Goal: Transaction & Acquisition: Purchase product/service

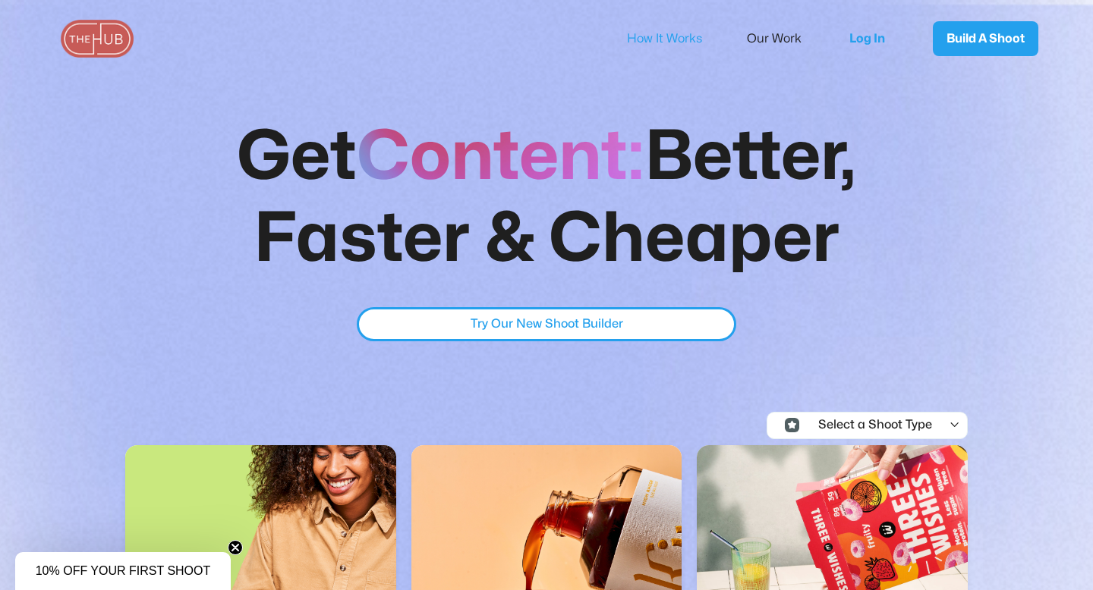
click at [660, 31] on link "How It Works" at bounding box center [675, 39] width 96 height 32
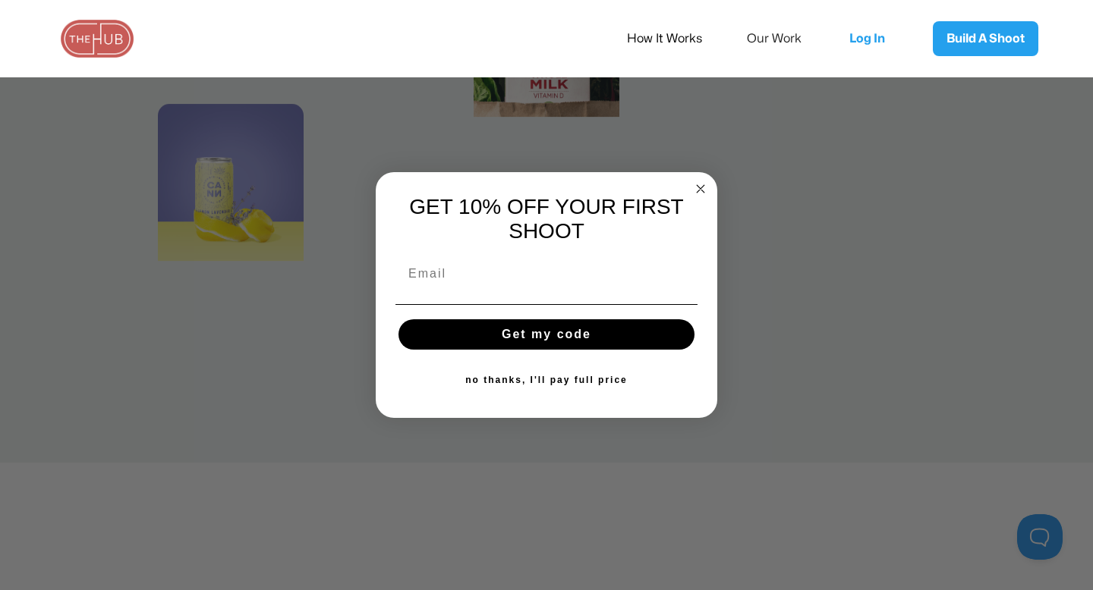
scroll to position [1347, 0]
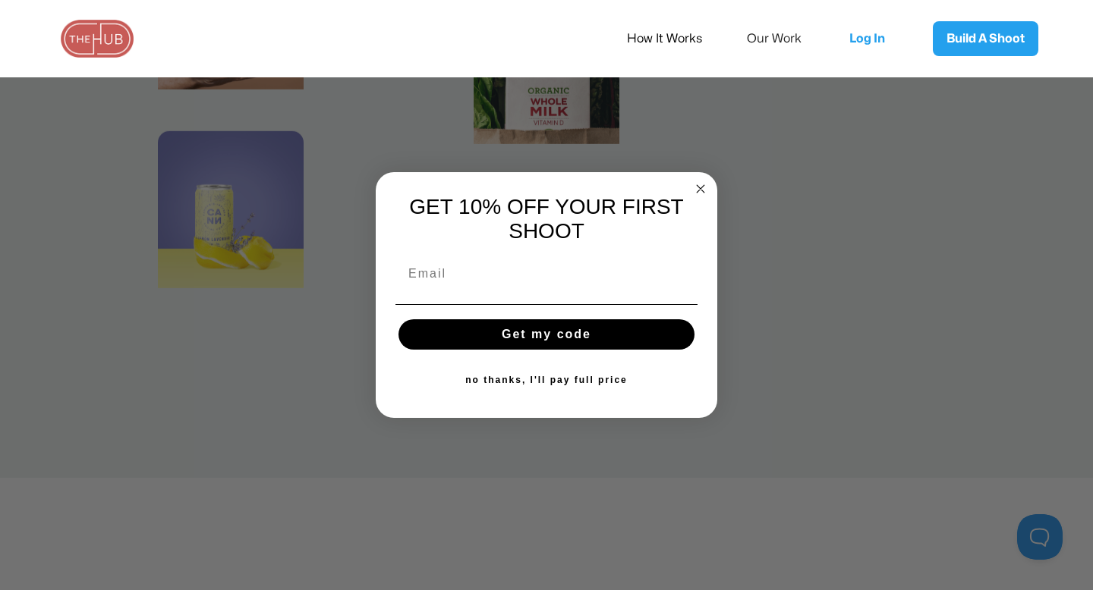
click at [698, 180] on circle "Close dialog" at bounding box center [700, 188] width 17 height 17
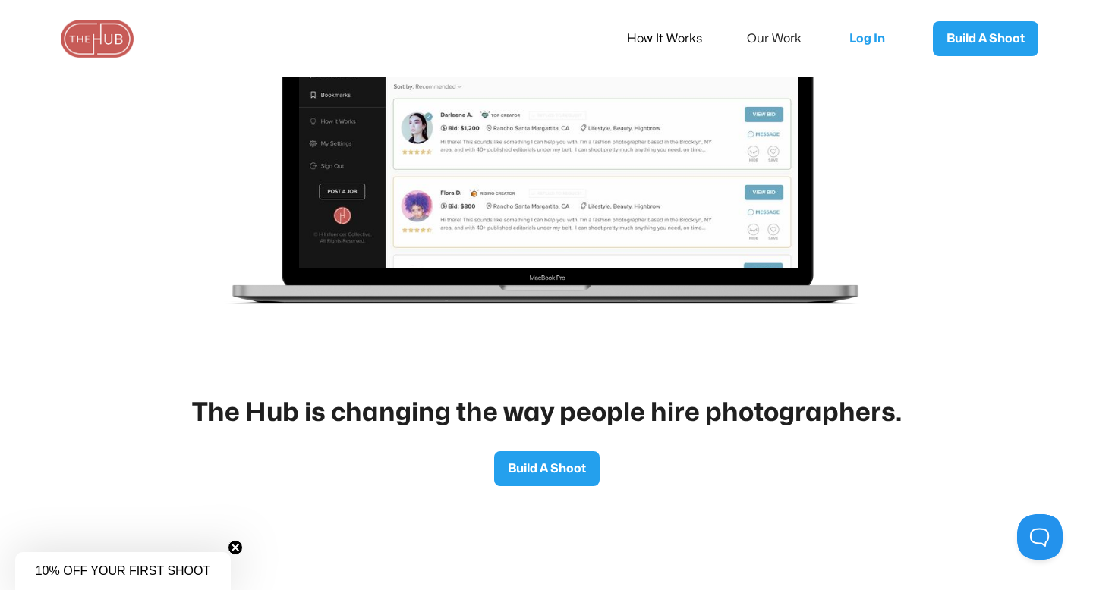
scroll to position [2393, 0]
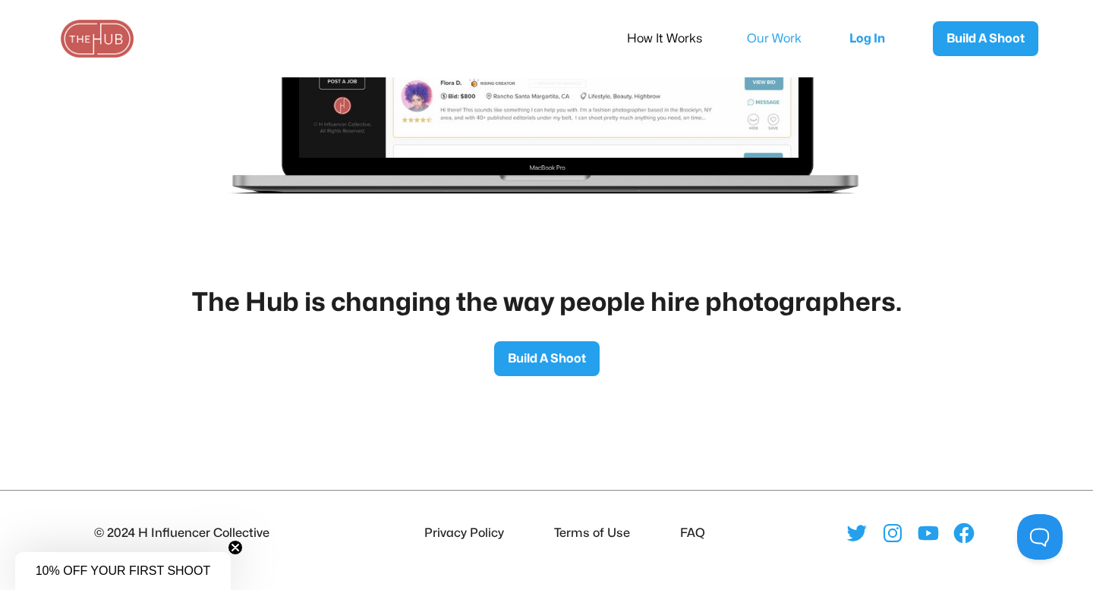
click at [749, 38] on link "Our Work" at bounding box center [784, 39] width 75 height 32
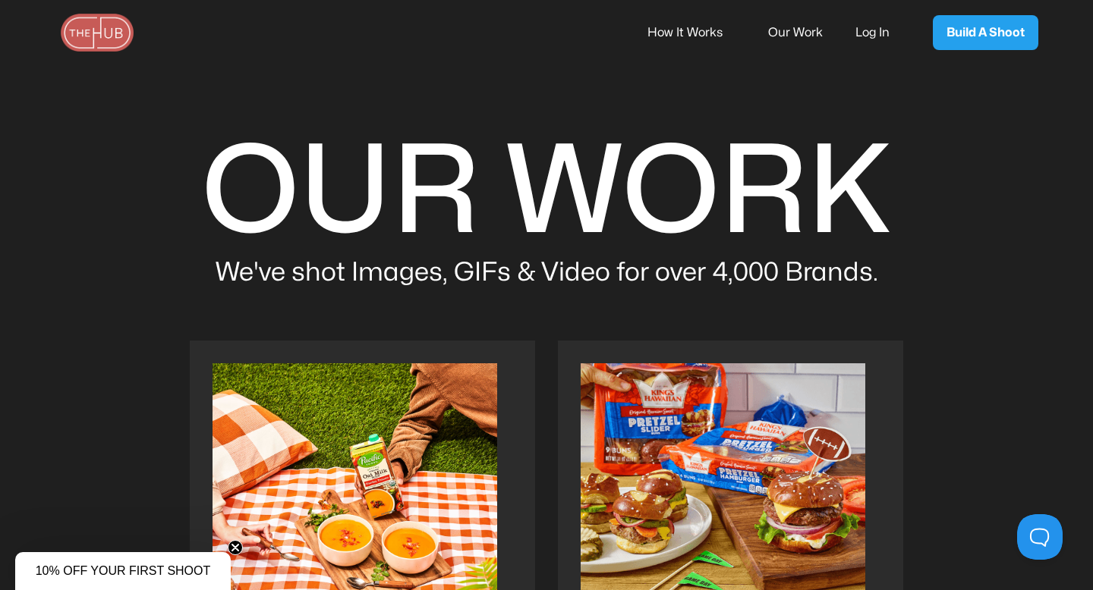
click at [702, 35] on link "How It Works" at bounding box center [695, 33] width 96 height 32
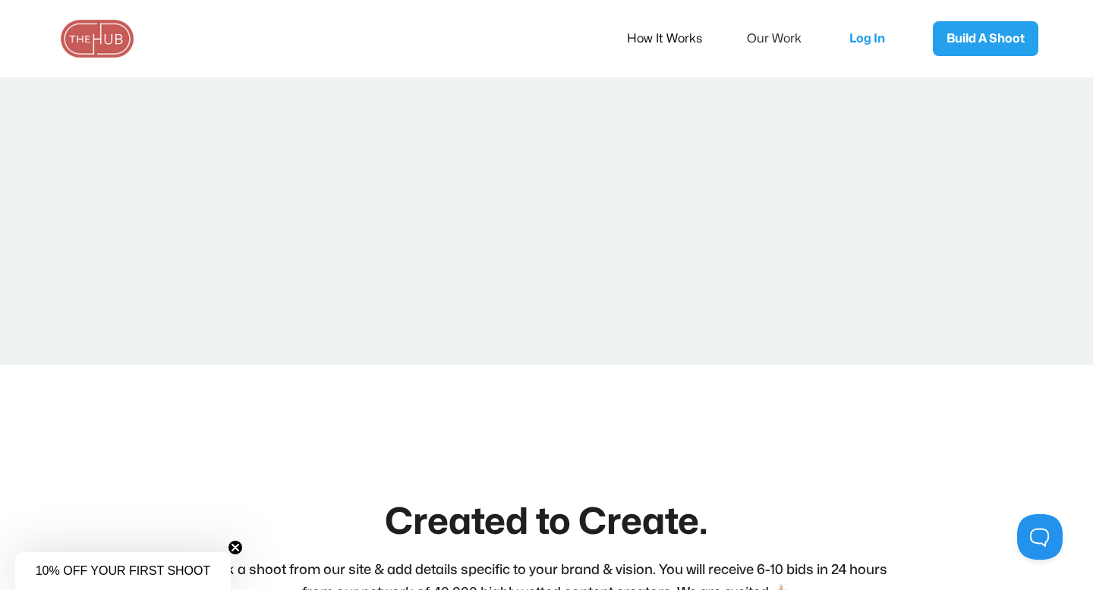
scroll to position [1519, 0]
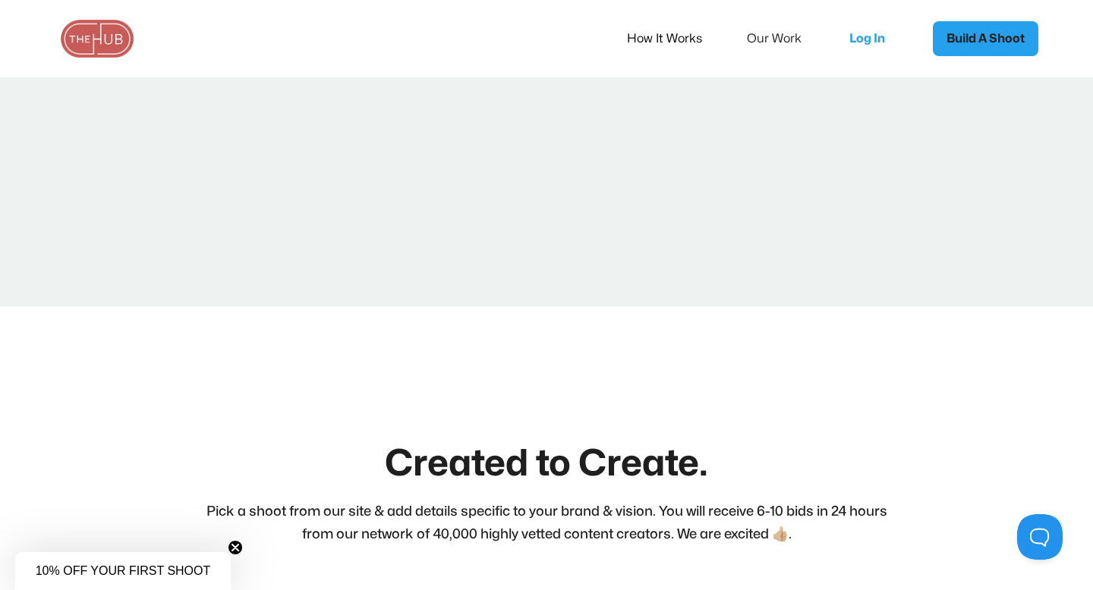
click at [971, 55] on link "Build A Shoot" at bounding box center [985, 38] width 105 height 35
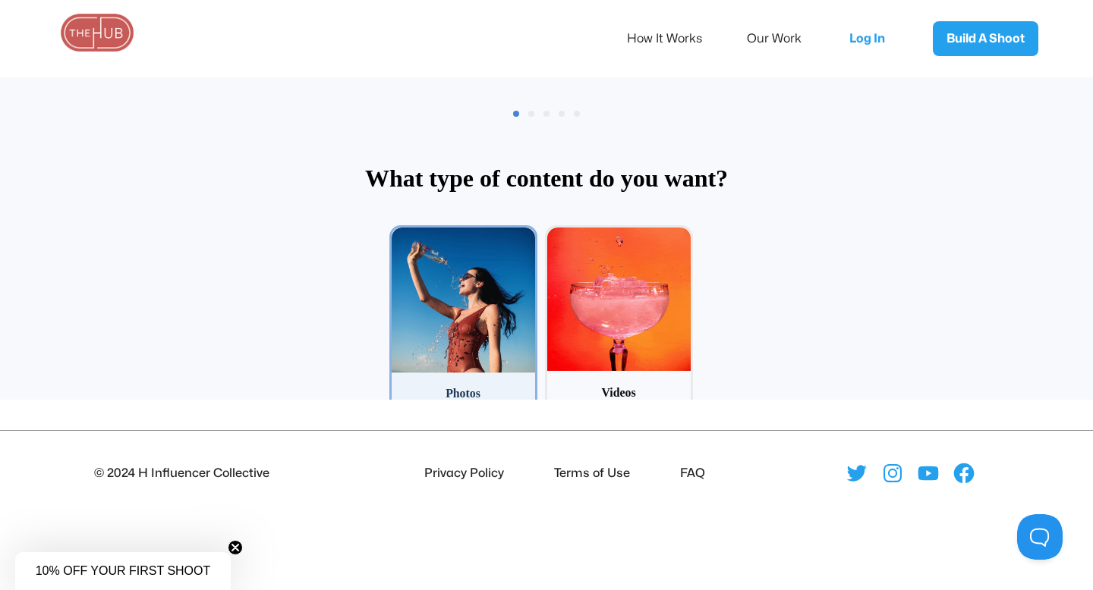
click at [480, 385] on div "Photos" at bounding box center [463, 393] width 143 height 17
click at [399, 235] on input "1 Photos" at bounding box center [394, 230] width 10 height 10
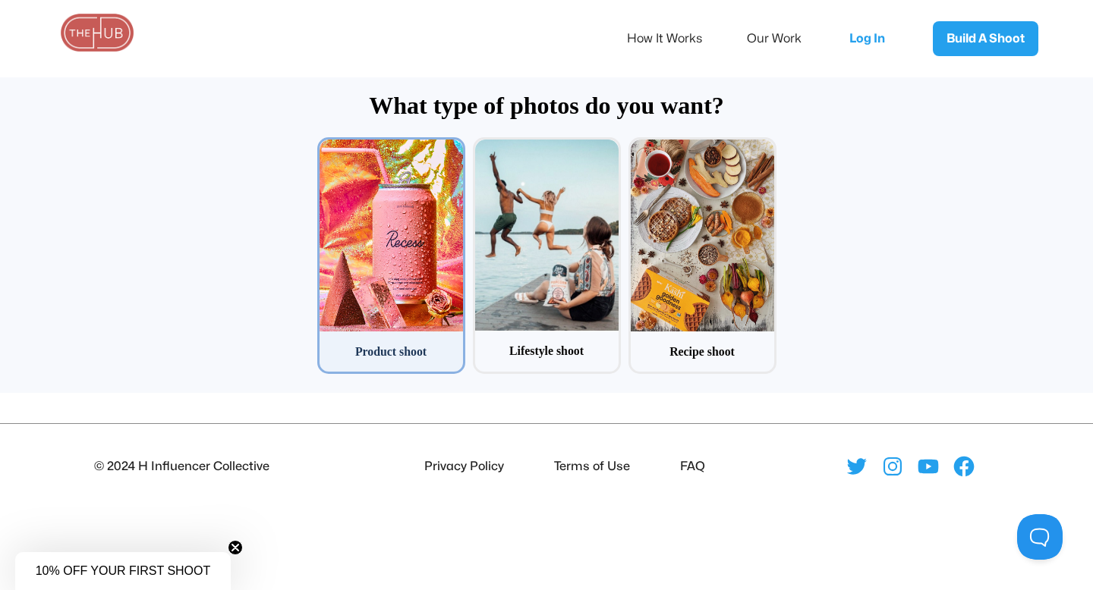
click at [431, 269] on div at bounding box center [391, 235] width 143 height 191
click at [327, 147] on input "1 Product shoot" at bounding box center [322, 142] width 10 height 10
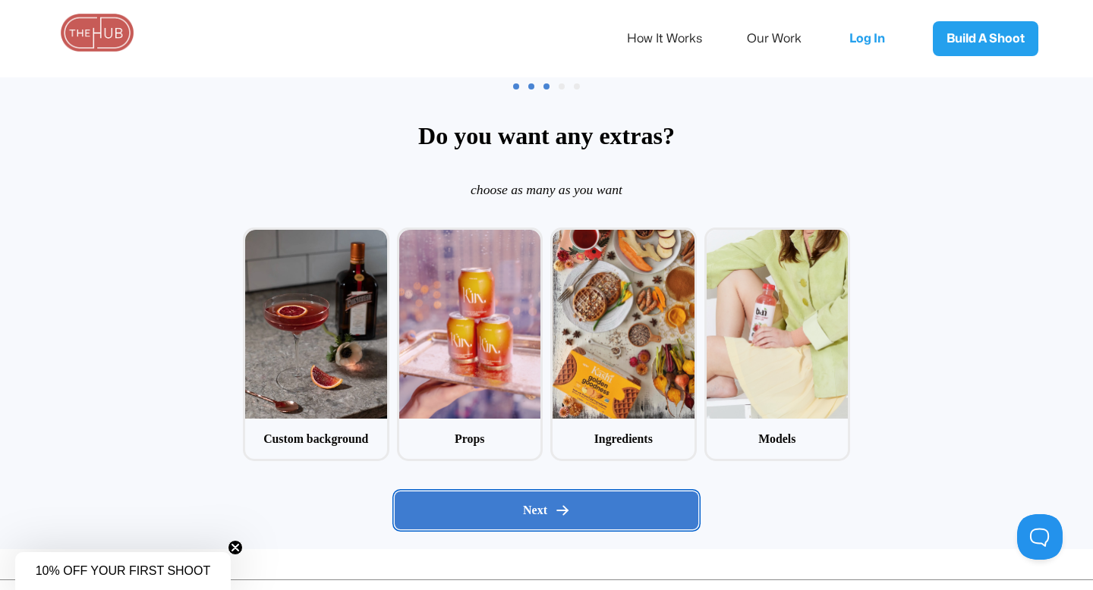
click at [501, 511] on div "Next" at bounding box center [547, 510] width 278 height 15
radio input "false"
radio input "true"
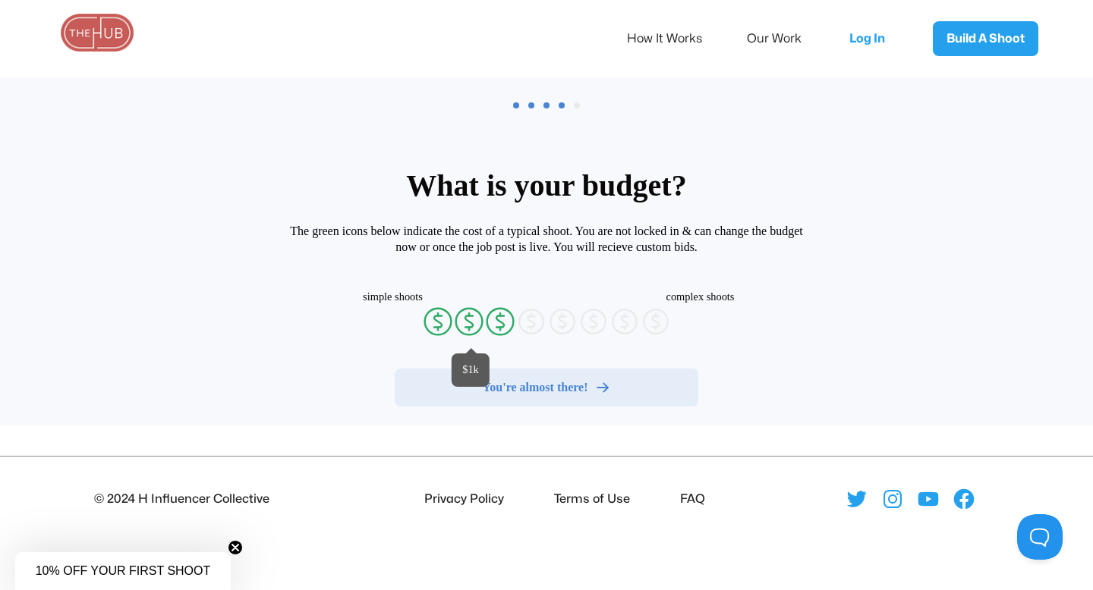
radio input "false"
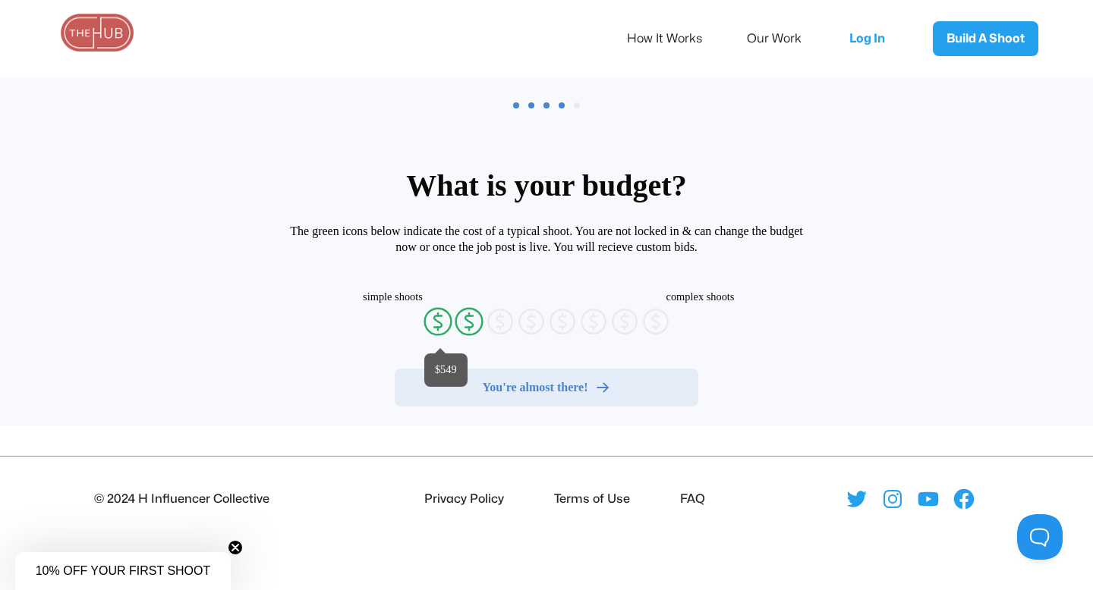
radio input "false"
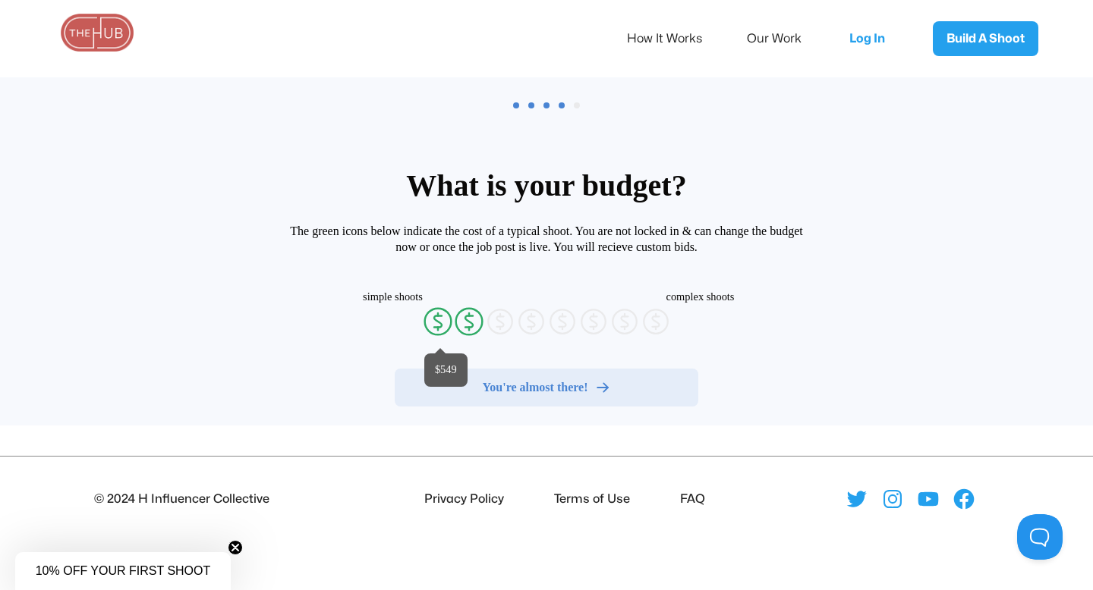
radio input "false"
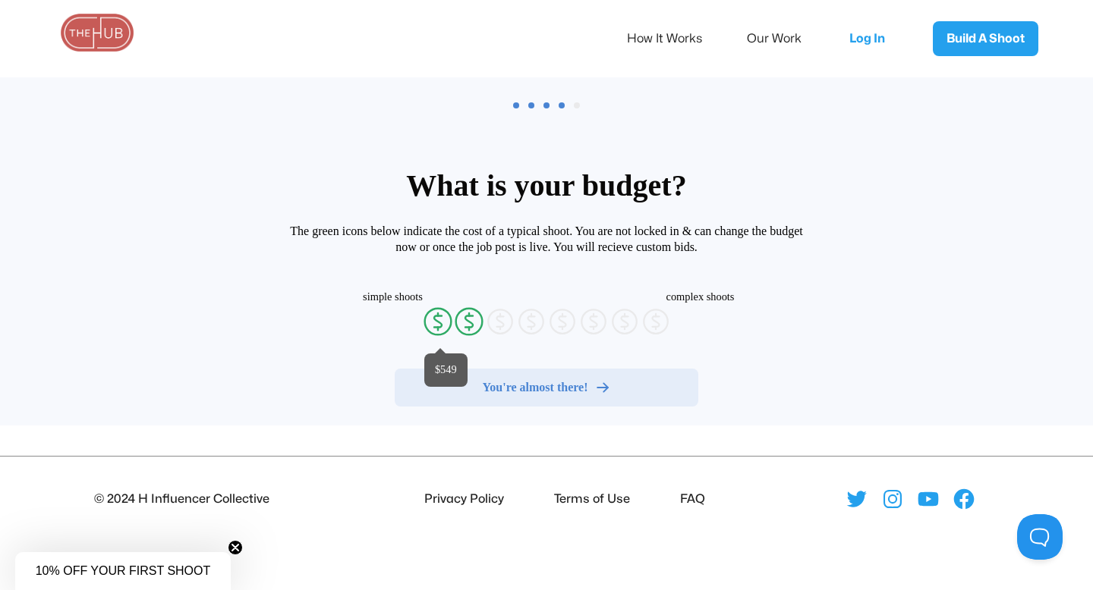
radio input "false"
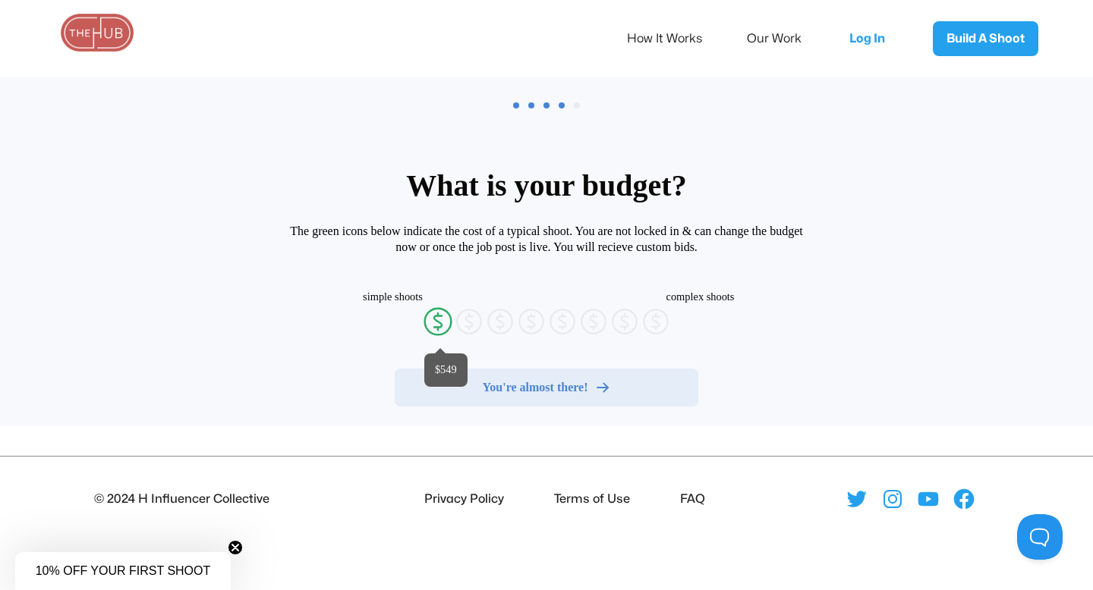
radio input "false"
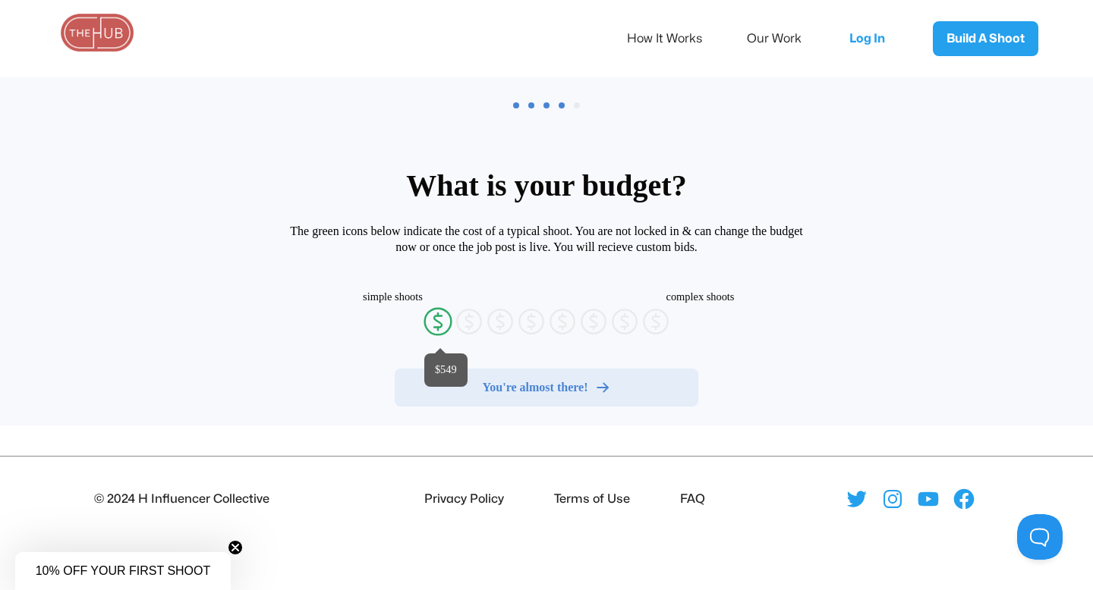
radio input "false"
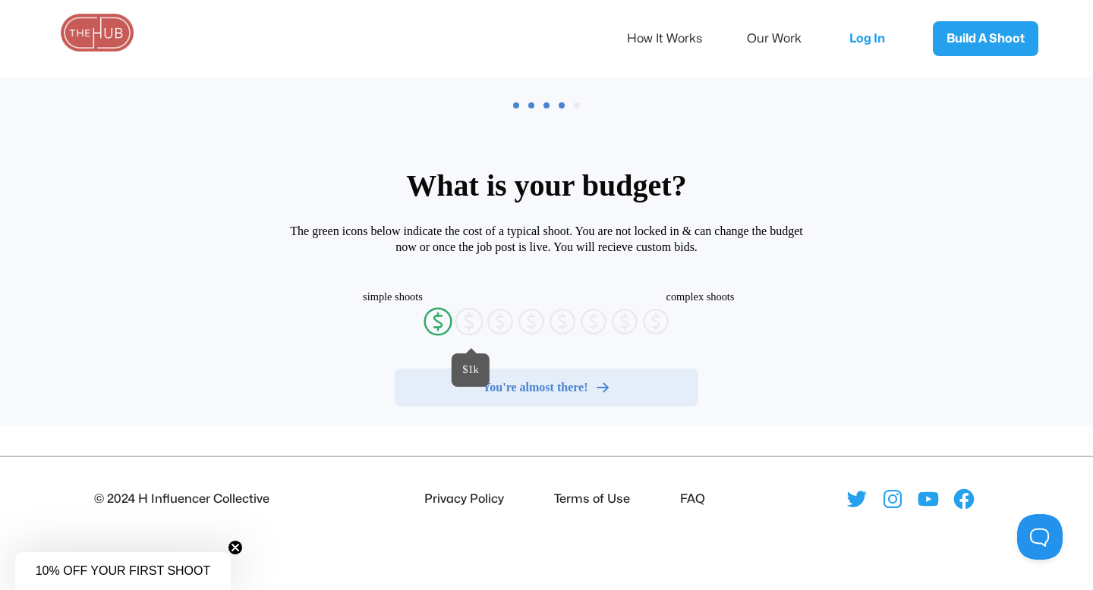
radio input "false"
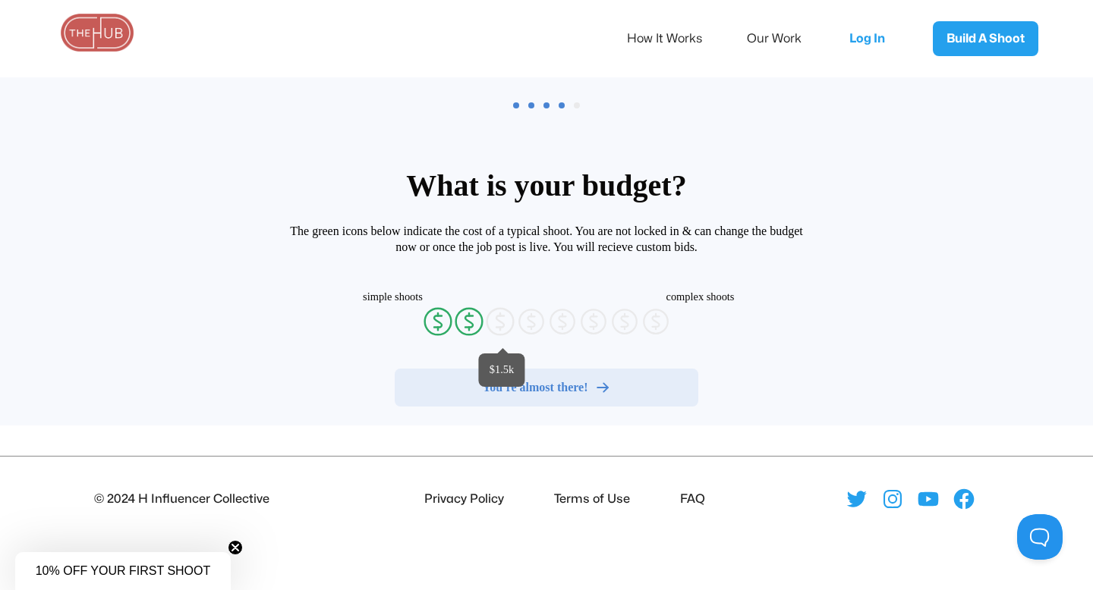
radio input "false"
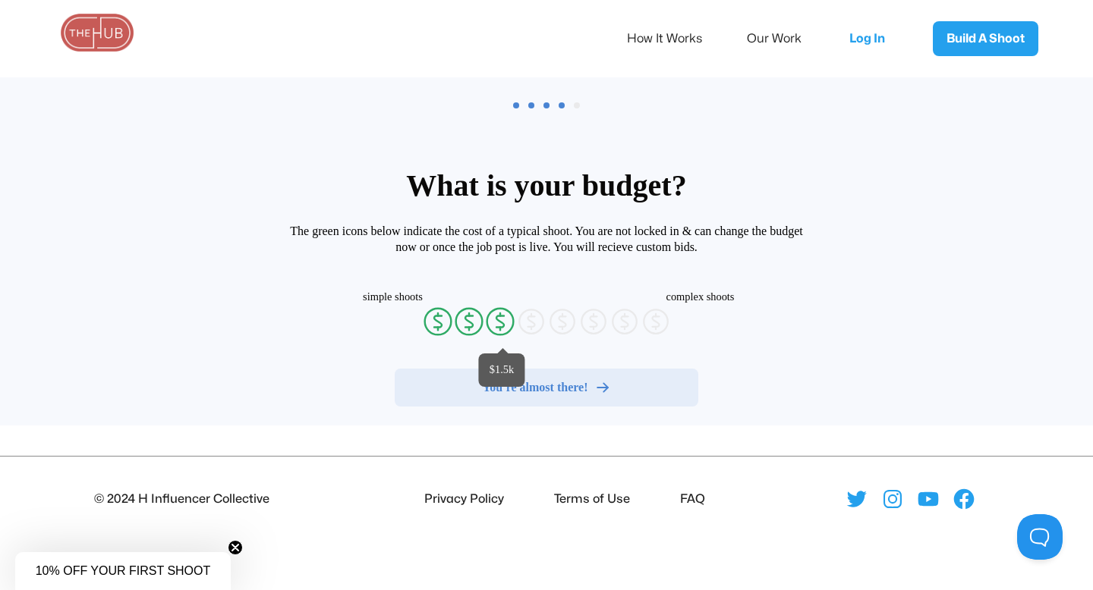
radio input "false"
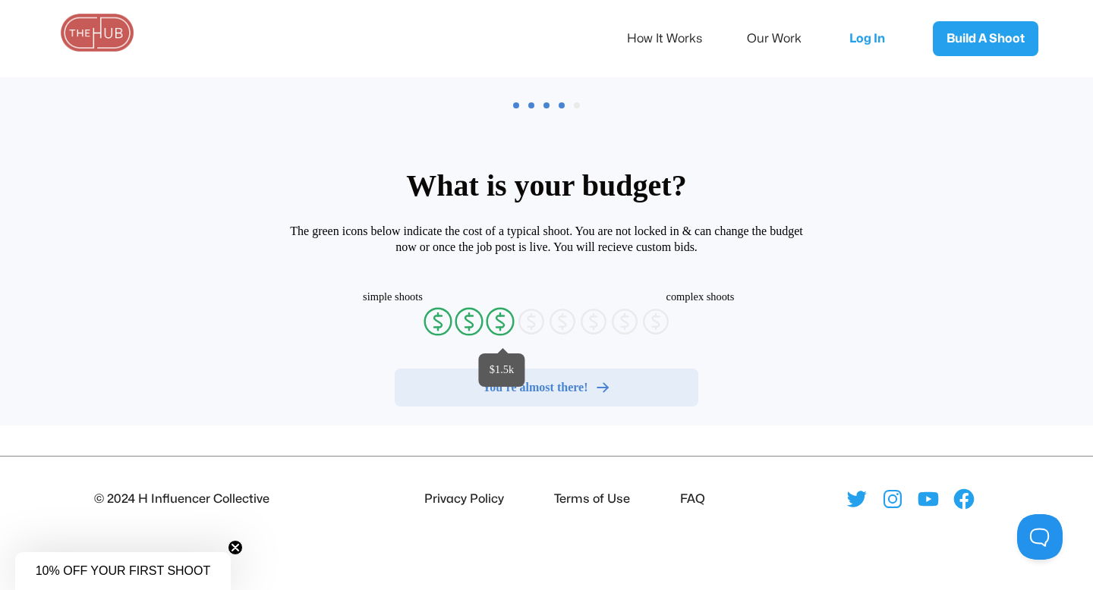
radio input "false"
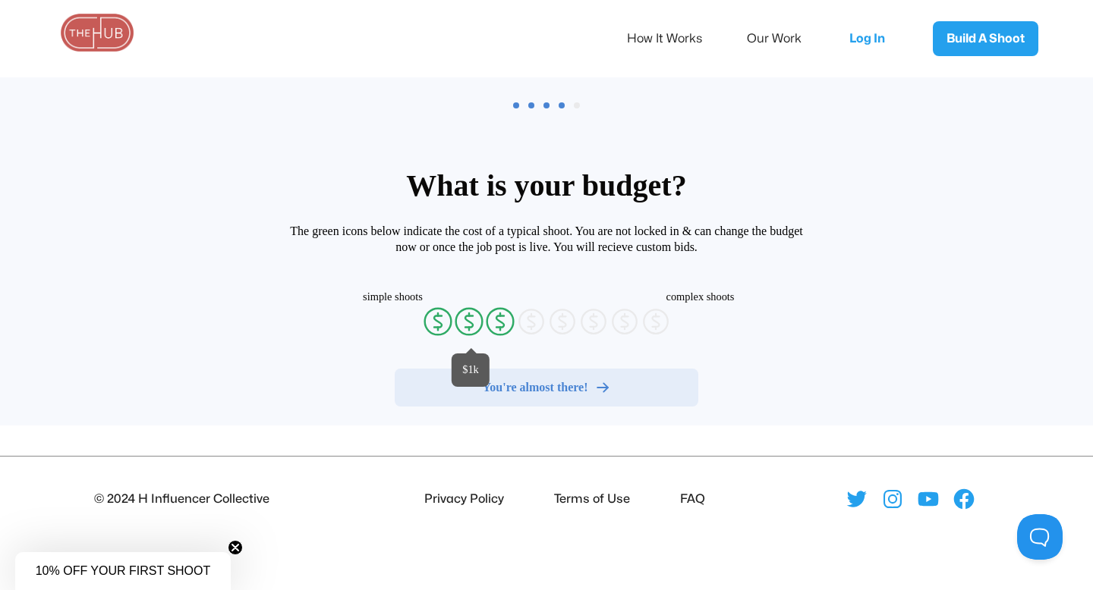
radio input "false"
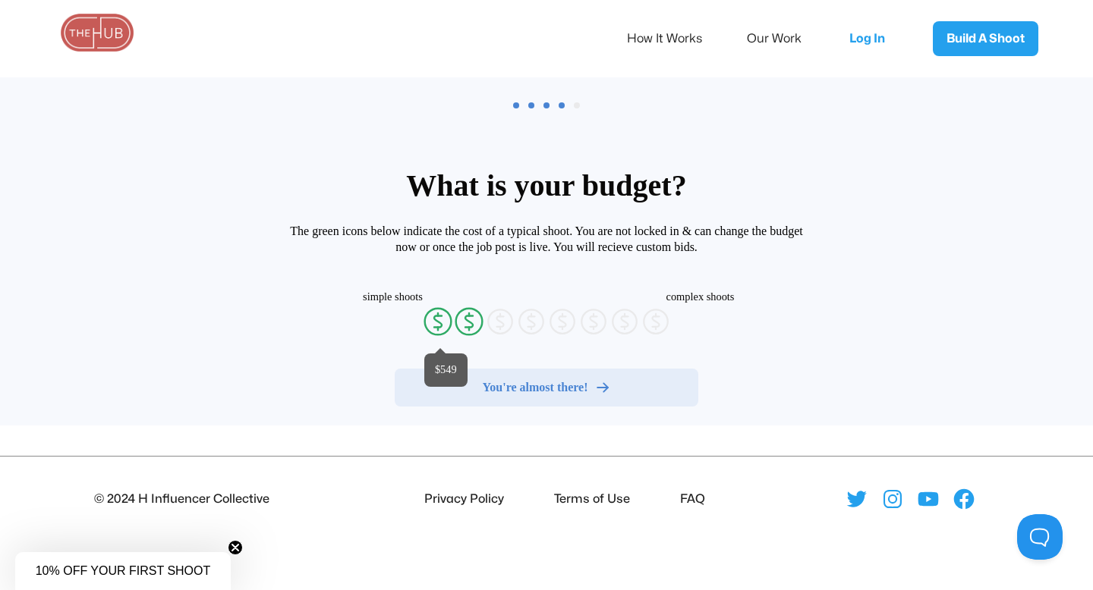
radio input "false"
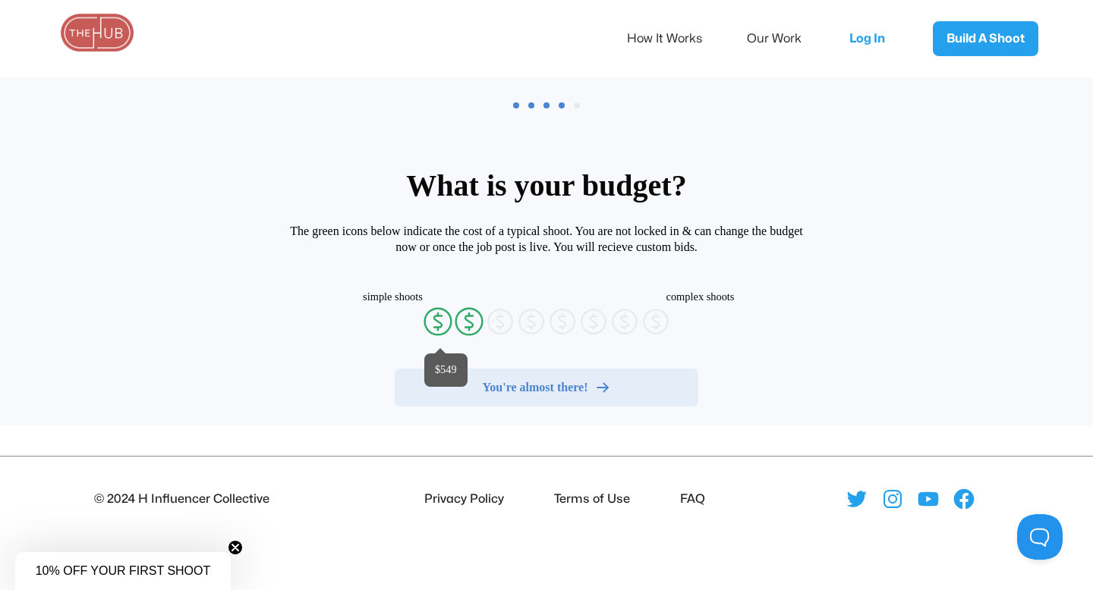
radio input "false"
click at [434, 323] on icon "currency-dollar-circle" at bounding box center [438, 322] width 30 height 30
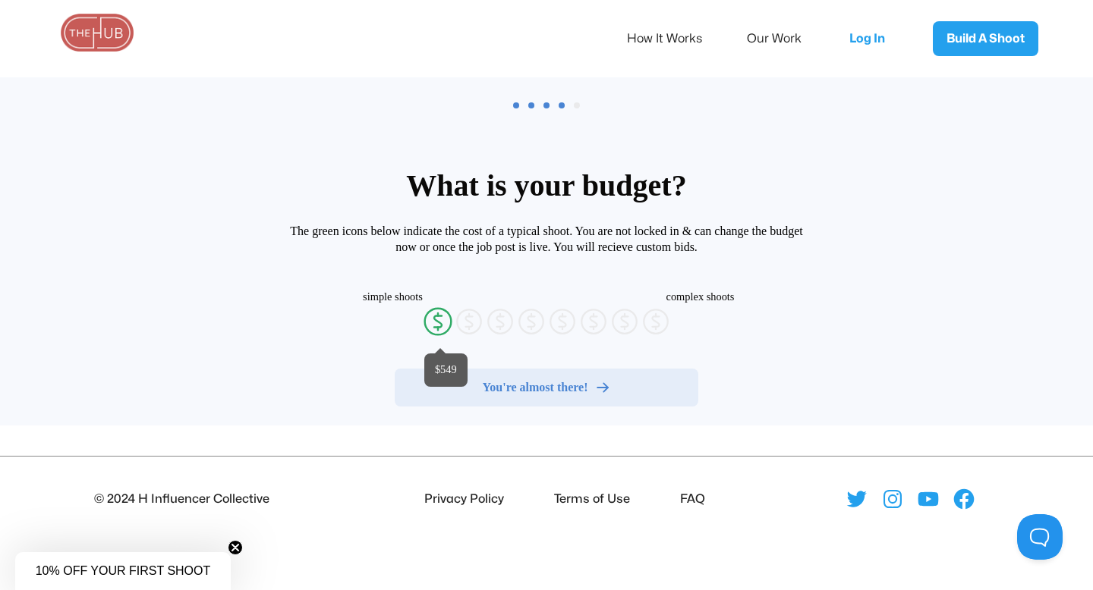
radio input "true"
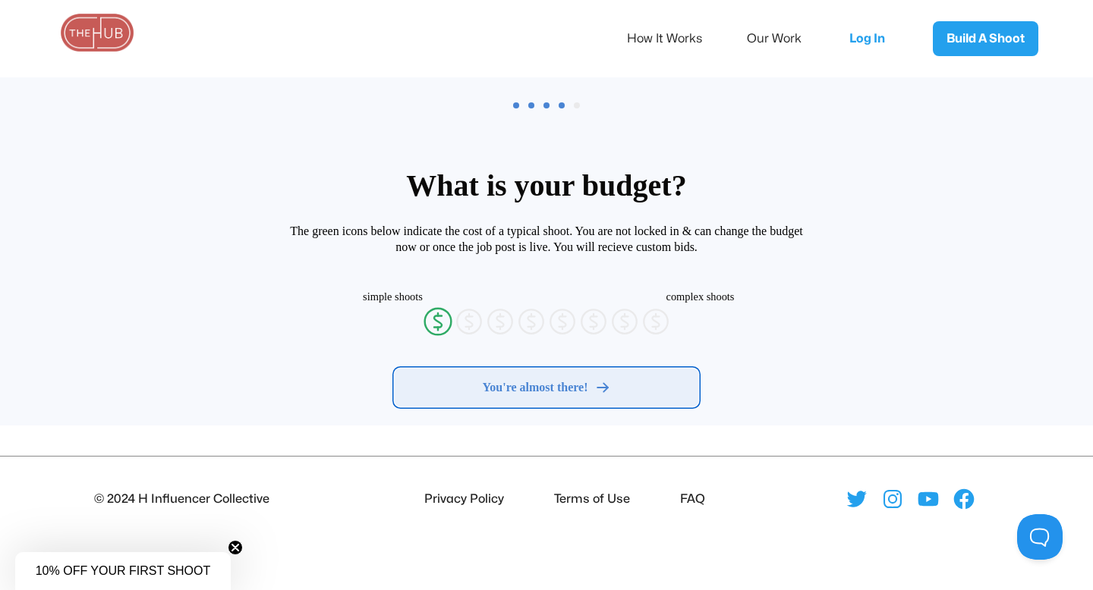
click at [524, 390] on span "You're almost there!" at bounding box center [535, 387] width 105 height 15
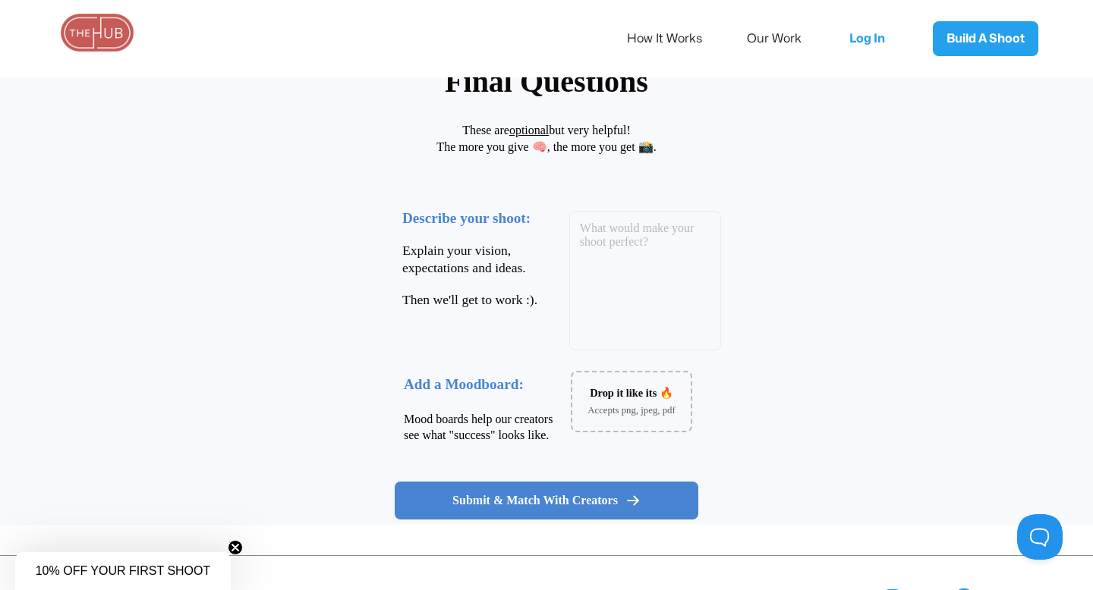
scroll to position [134, 0]
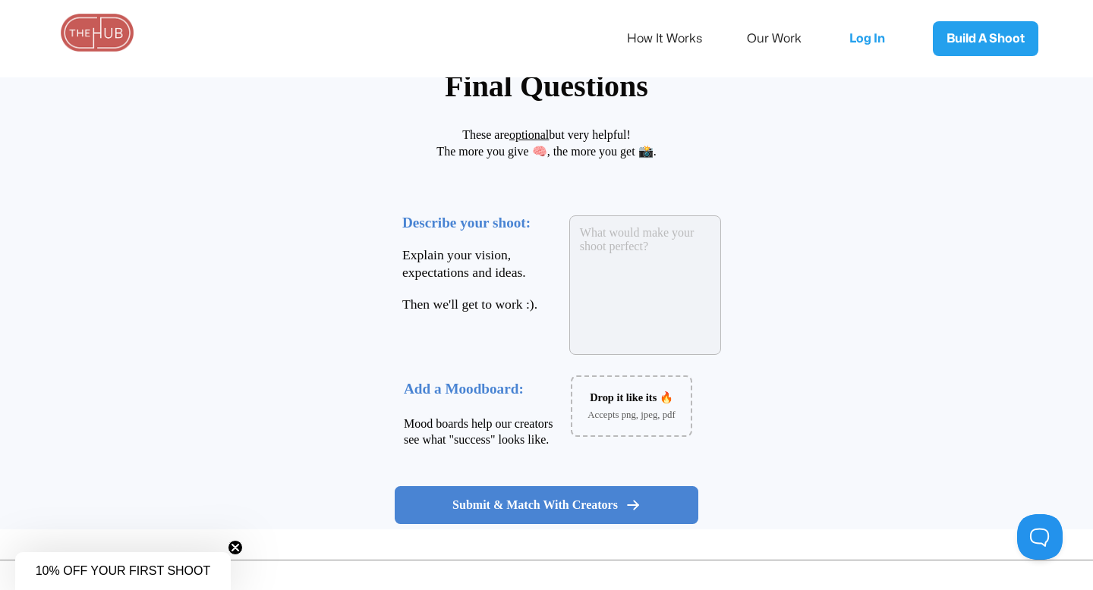
click at [617, 285] on textarea at bounding box center [645, 286] width 152 height 140
